Goal: Information Seeking & Learning: Learn about a topic

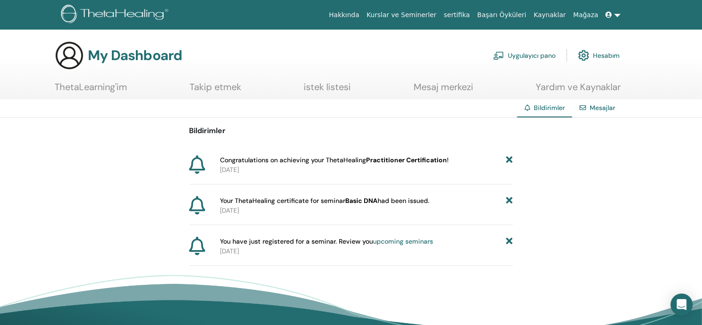
click at [410, 159] on b "Practitioner Certification" at bounding box center [406, 160] width 81 height 8
click at [265, 161] on span "Congratulations on achieving your ThetaHealing Practitioner Certification !" at bounding box center [334, 160] width 229 height 10
click at [473, 14] on link "sertifika" at bounding box center [456, 14] width 33 height 17
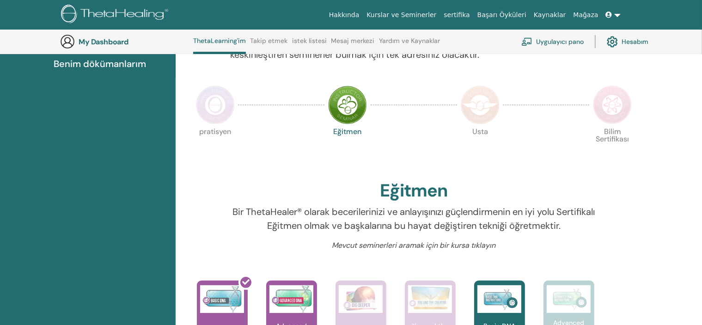
scroll to position [163, 0]
click at [349, 101] on img at bounding box center [347, 105] width 39 height 39
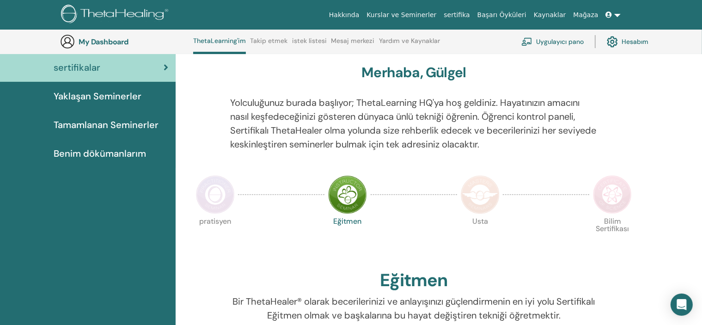
scroll to position [70, 0]
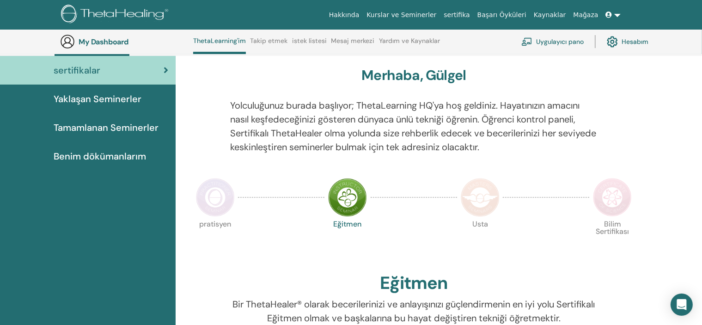
click at [122, 123] on span "Tamamlanan Seminerler" at bounding box center [106, 128] width 105 height 14
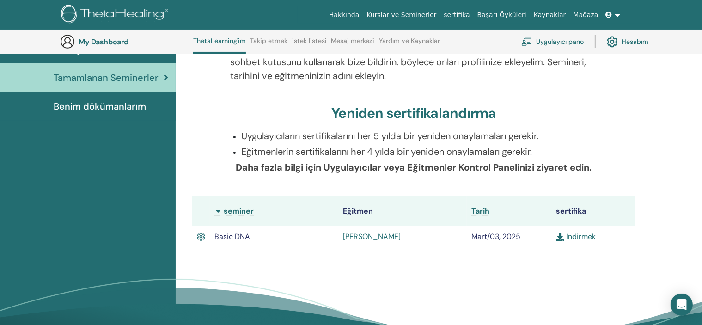
scroll to position [116, 0]
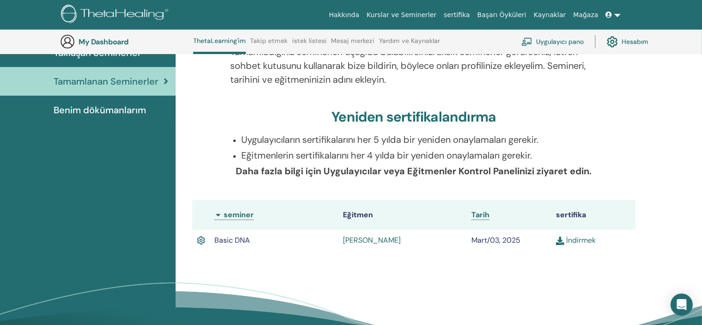
click at [111, 109] on span "Benim dökümanlarım" at bounding box center [100, 110] width 92 height 14
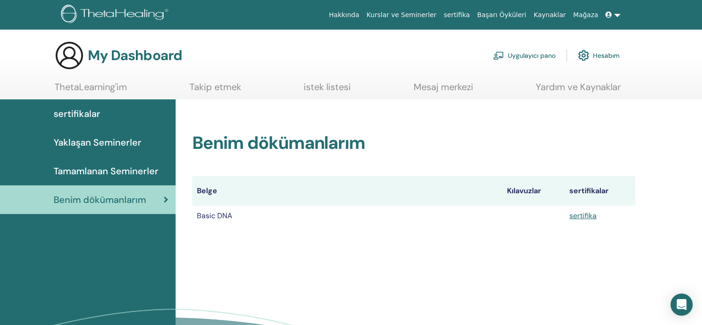
click at [110, 174] on span "Tamamlanan Seminerler" at bounding box center [106, 171] width 105 height 14
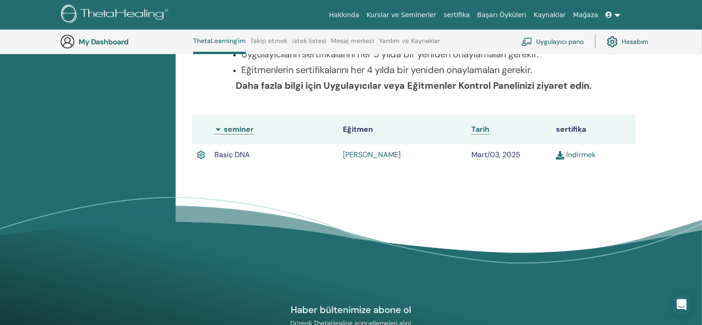
scroll to position [209, 0]
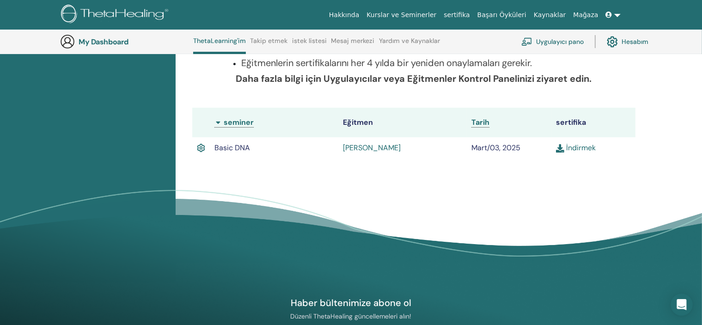
drag, startPoint x: 478, startPoint y: 199, endPoint x: 465, endPoint y: 216, distance: 21.2
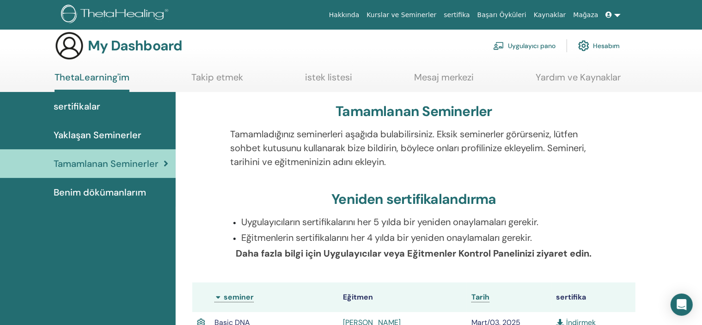
scroll to position [0, 0]
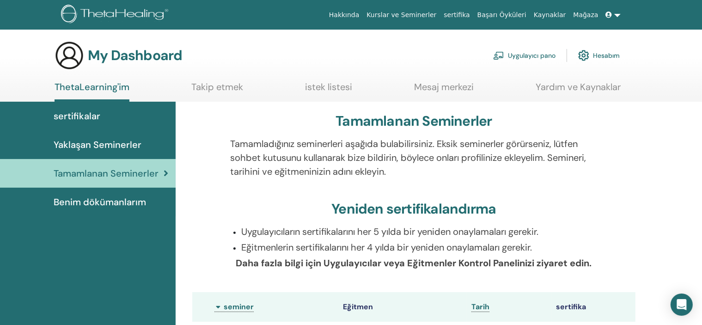
click at [109, 198] on span "Benim dökümanlarım" at bounding box center [100, 202] width 92 height 14
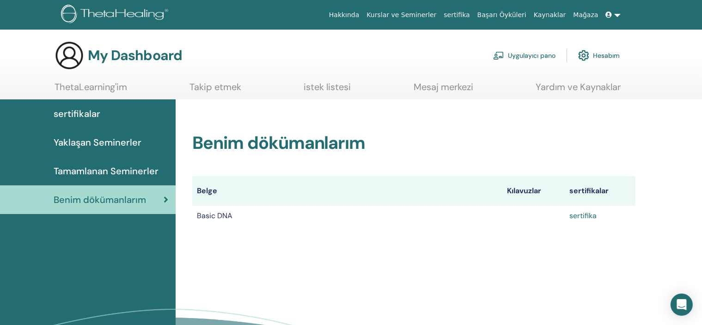
click at [588, 216] on link "sertifika" at bounding box center [582, 216] width 27 height 10
click at [208, 145] on h2 "Benim dökümanlarım" at bounding box center [413, 143] width 443 height 21
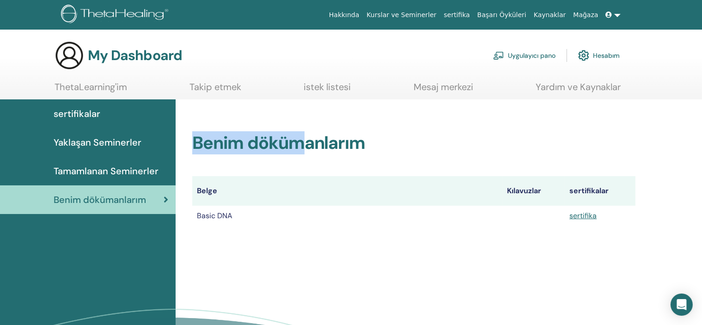
drag, startPoint x: 196, startPoint y: 144, endPoint x: 303, endPoint y: 145, distance: 107.2
click at [303, 145] on h2 "Benim dökümanlarım" at bounding box center [413, 143] width 443 height 21
click at [85, 109] on span "sertifikalar" at bounding box center [77, 114] width 47 height 14
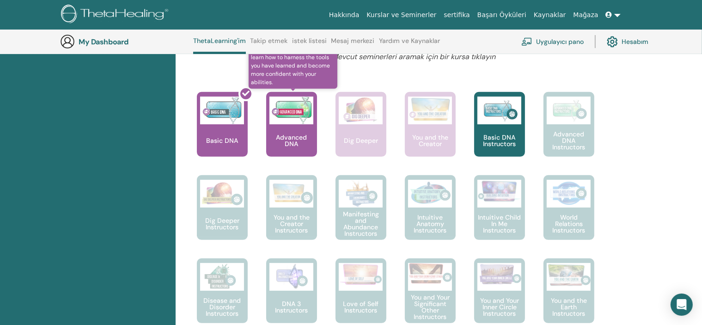
scroll to position [348, 0]
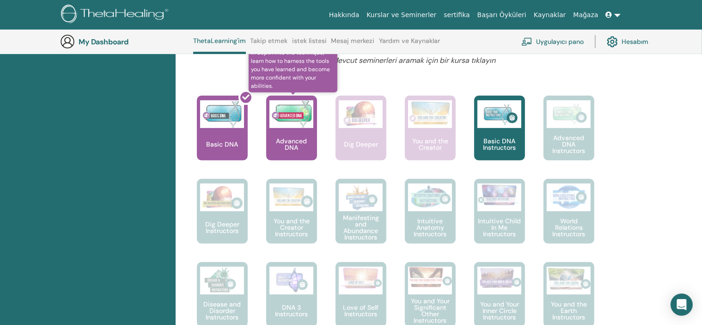
click at [297, 116] on img at bounding box center [291, 114] width 44 height 28
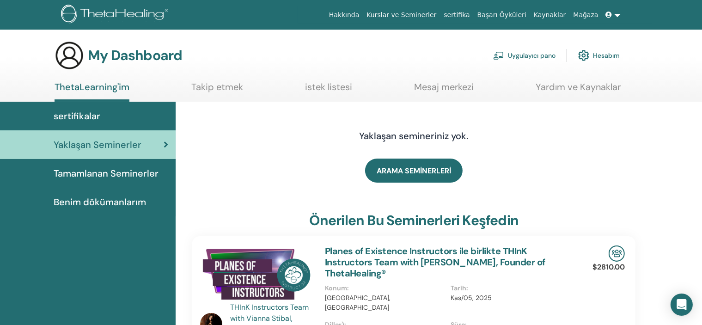
click at [119, 179] on span "Tamamlanan Seminerler" at bounding box center [106, 173] width 105 height 14
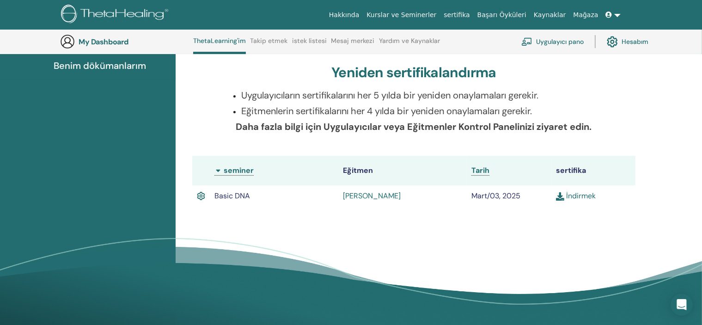
scroll to position [116, 0]
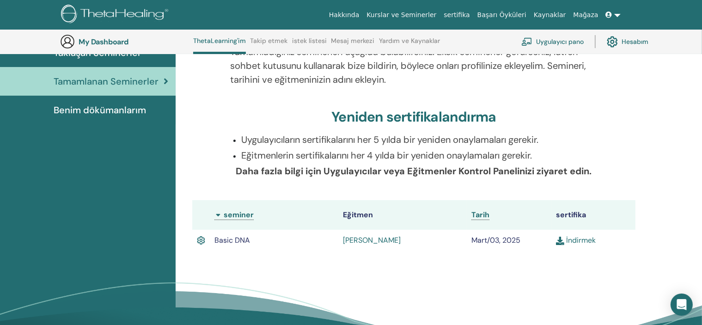
drag, startPoint x: 475, startPoint y: 241, endPoint x: 515, endPoint y: 238, distance: 39.9
click at [515, 238] on td "Mart/03, 2025" at bounding box center [509, 240] width 84 height 21
click at [502, 240] on td "Mart/03, 2025" at bounding box center [509, 240] width 84 height 21
drag, startPoint x: 473, startPoint y: 240, endPoint x: 515, endPoint y: 239, distance: 42.5
click at [515, 239] on td "Mart/03, 2025" at bounding box center [509, 240] width 84 height 21
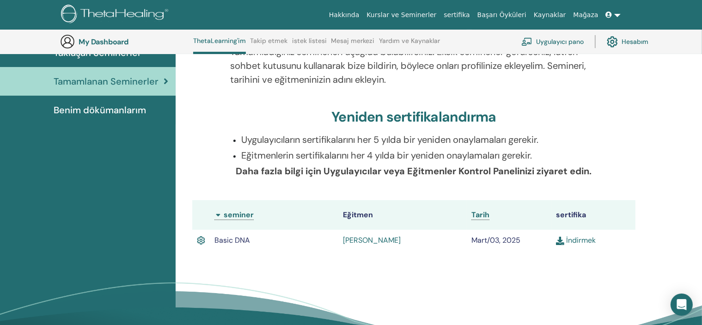
click at [515, 239] on td "Mart/03, 2025" at bounding box center [509, 240] width 84 height 21
drag, startPoint x: 475, startPoint y: 239, endPoint x: 492, endPoint y: 240, distance: 17.1
click at [492, 240] on td "Mart/03, 2025" at bounding box center [509, 240] width 84 height 21
click at [501, 241] on td "Mart/03, 2025" at bounding box center [509, 240] width 84 height 21
drag, startPoint x: 500, startPoint y: 241, endPoint x: 493, endPoint y: 241, distance: 7.4
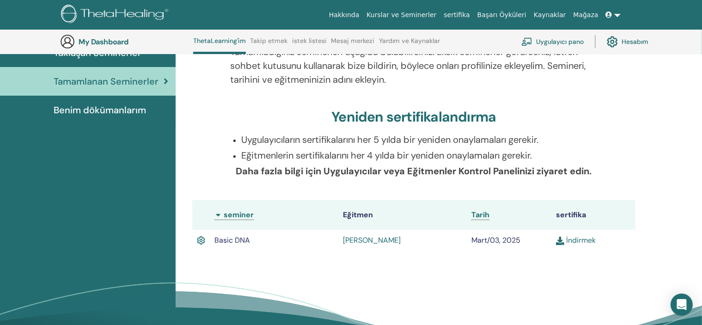
click at [493, 241] on td "Mart/03, 2025" at bounding box center [509, 240] width 84 height 21
click at [479, 236] on td "Mart/03, 2025" at bounding box center [509, 240] width 84 height 21
drag, startPoint x: 472, startPoint y: 238, endPoint x: 520, endPoint y: 236, distance: 48.1
click at [520, 236] on td "Mart/03, 2025" at bounding box center [509, 240] width 84 height 21
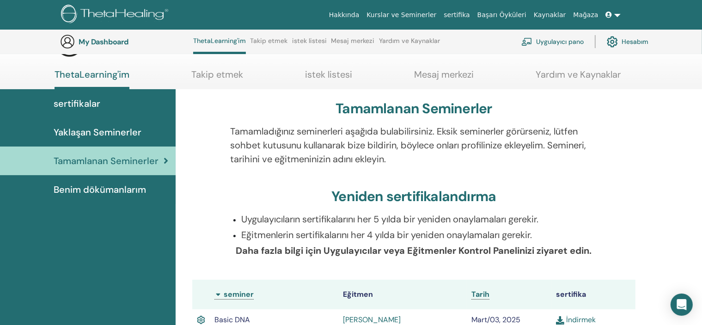
scroll to position [0, 0]
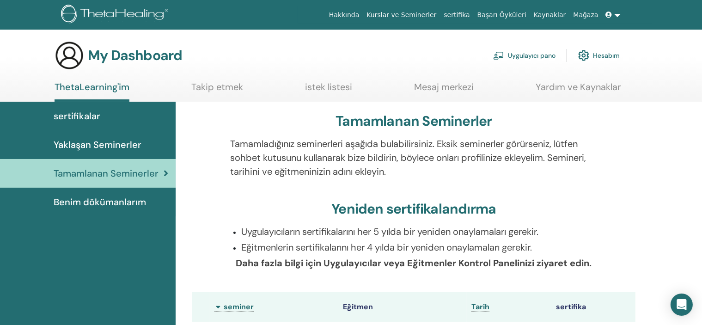
click at [68, 115] on span "sertifikalar" at bounding box center [77, 116] width 47 height 14
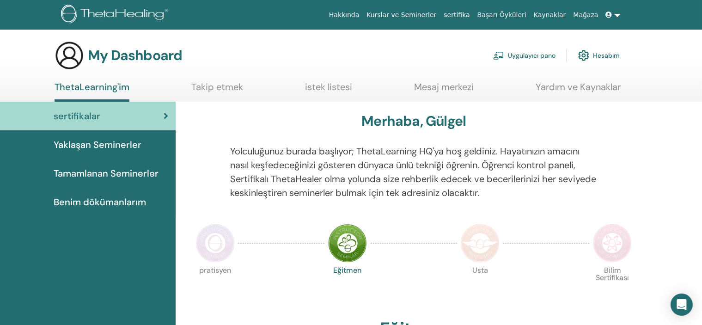
click at [106, 146] on span "Yaklaşan Seminerler" at bounding box center [98, 145] width 88 height 14
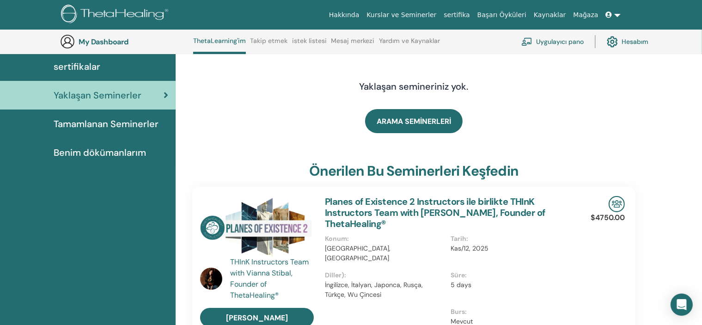
scroll to position [70, 0]
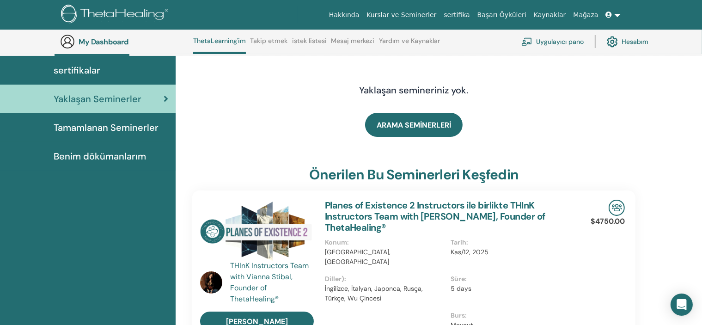
click at [109, 136] on link "Tamamlanan Seminerler" at bounding box center [88, 127] width 176 height 29
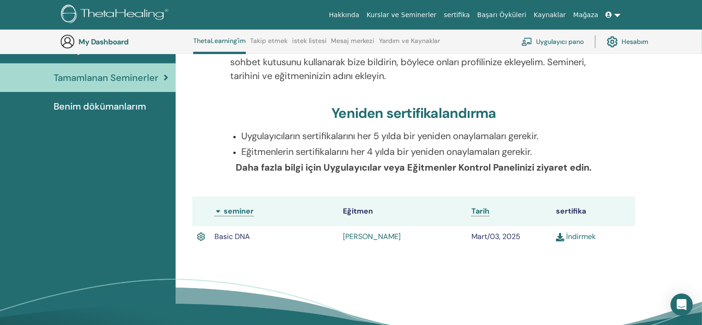
scroll to position [116, 0]
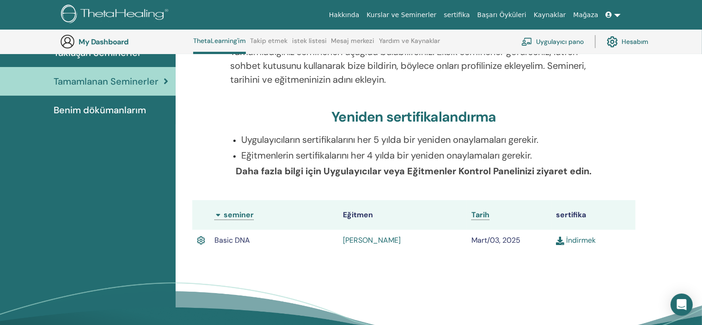
click at [118, 101] on link "Benim dökümanlarım" at bounding box center [88, 110] width 176 height 29
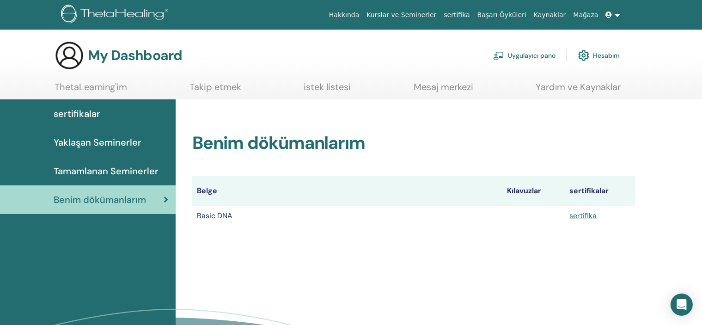
click at [220, 89] on link "Takip etmek" at bounding box center [216, 90] width 52 height 18
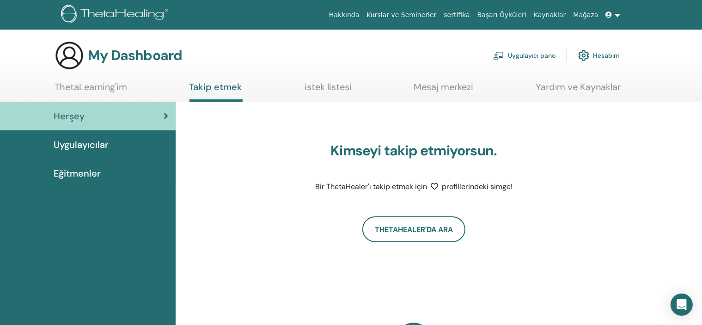
click at [324, 89] on link "istek listesi" at bounding box center [328, 90] width 47 height 18
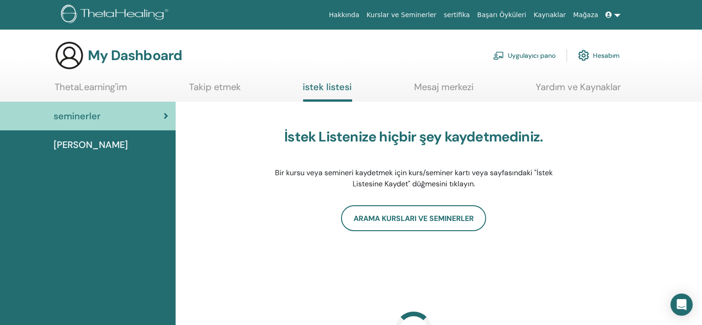
click at [454, 85] on link "Mesaj merkezi" at bounding box center [444, 90] width 60 height 18
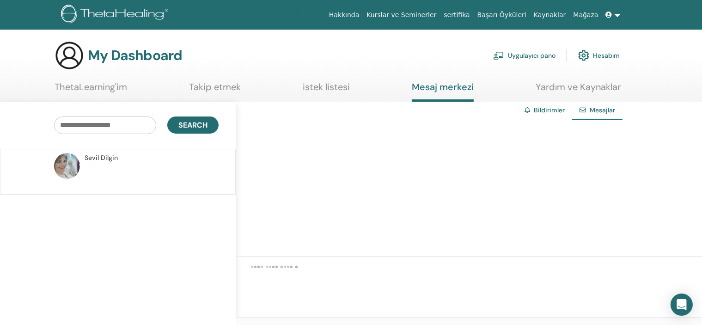
click at [115, 159] on span "Sevil Dilgin" at bounding box center [101, 158] width 33 height 10
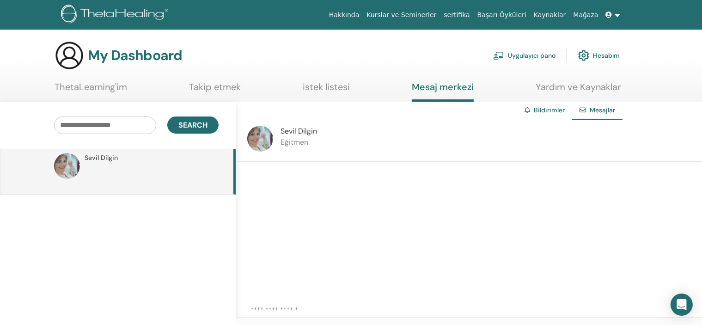
click at [92, 92] on link "ThetaLearning'im" at bounding box center [91, 90] width 73 height 18
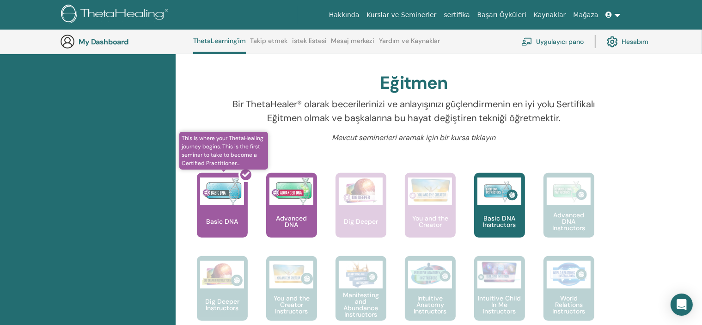
scroll to position [301, 0]
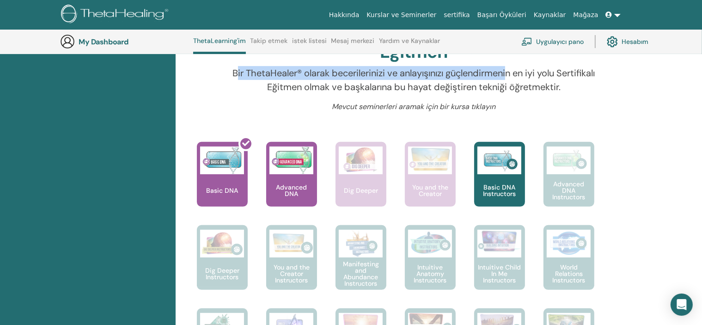
drag, startPoint x: 256, startPoint y: 70, endPoint x: 529, endPoint y: 72, distance: 273.7
click at [529, 72] on p "Bir ThetaHealer® olarak becerilerinizi ve anlayışınızı güçlendirmenin en iyi yo…" at bounding box center [413, 80] width 367 height 28
click at [496, 77] on p "Bir ThetaHealer® olarak becerilerinizi ve anlayışınızı güçlendirmenin en iyi yo…" at bounding box center [413, 80] width 367 height 28
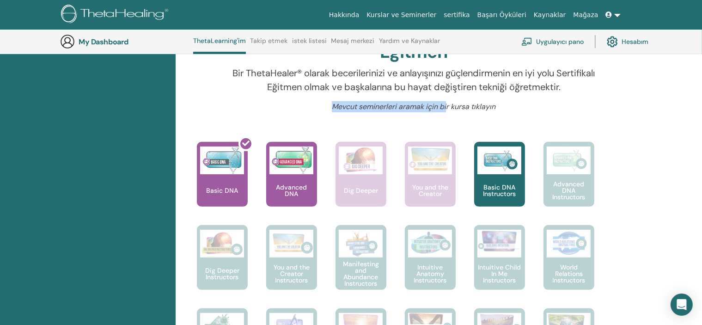
drag, startPoint x: 333, startPoint y: 106, endPoint x: 447, endPoint y: 105, distance: 114.6
click at [447, 105] on p "Mevcut seminerleri aramak için bir kursa tıklayın" at bounding box center [413, 106] width 367 height 11
click at [490, 103] on p "Mevcut seminerleri aramak için bir kursa tıklayın" at bounding box center [413, 106] width 367 height 11
drag, startPoint x: 441, startPoint y: 110, endPoint x: 478, endPoint y: 108, distance: 36.6
click at [478, 108] on p "Mevcut seminerleri aramak için bir kursa tıklayın" at bounding box center [413, 106] width 367 height 11
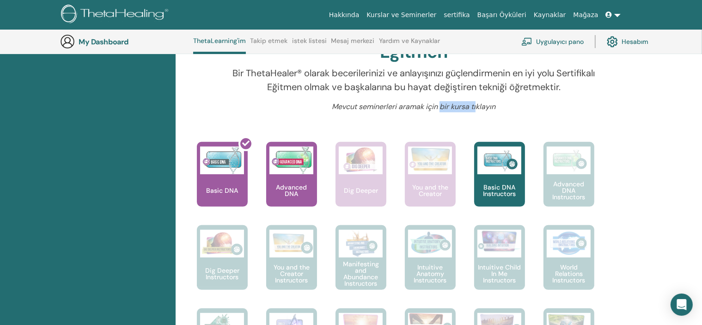
click at [478, 108] on p "Mevcut seminerleri aramak için bir kursa tıklayın" at bounding box center [413, 106] width 367 height 11
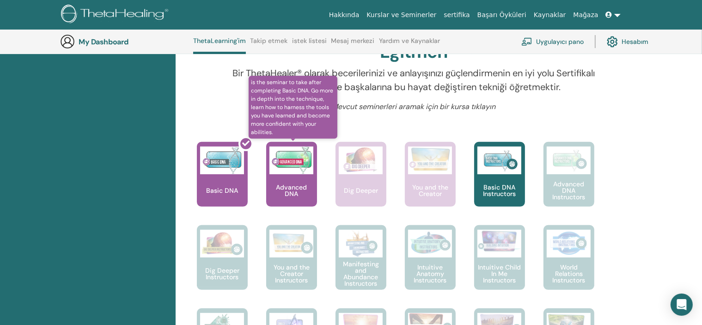
click at [301, 180] on div "Advanced DNA" at bounding box center [291, 174] width 51 height 65
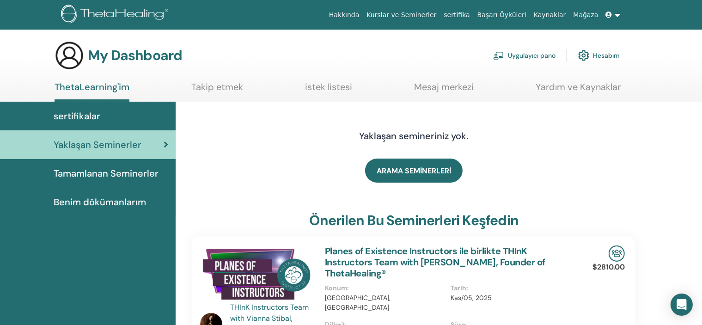
click at [222, 89] on link "Takip etmek" at bounding box center [217, 90] width 52 height 18
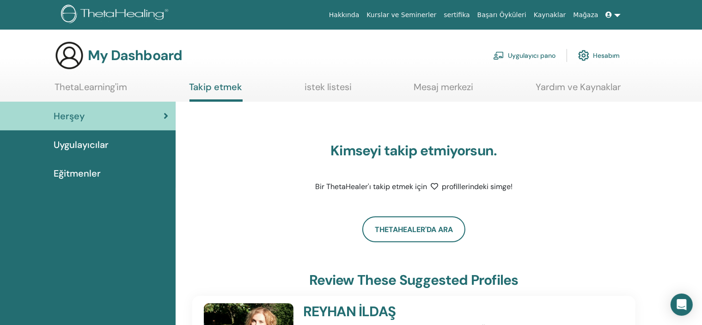
click at [363, 12] on link "Hakkında" at bounding box center [344, 14] width 38 height 17
